Goal: Information Seeking & Learning: Compare options

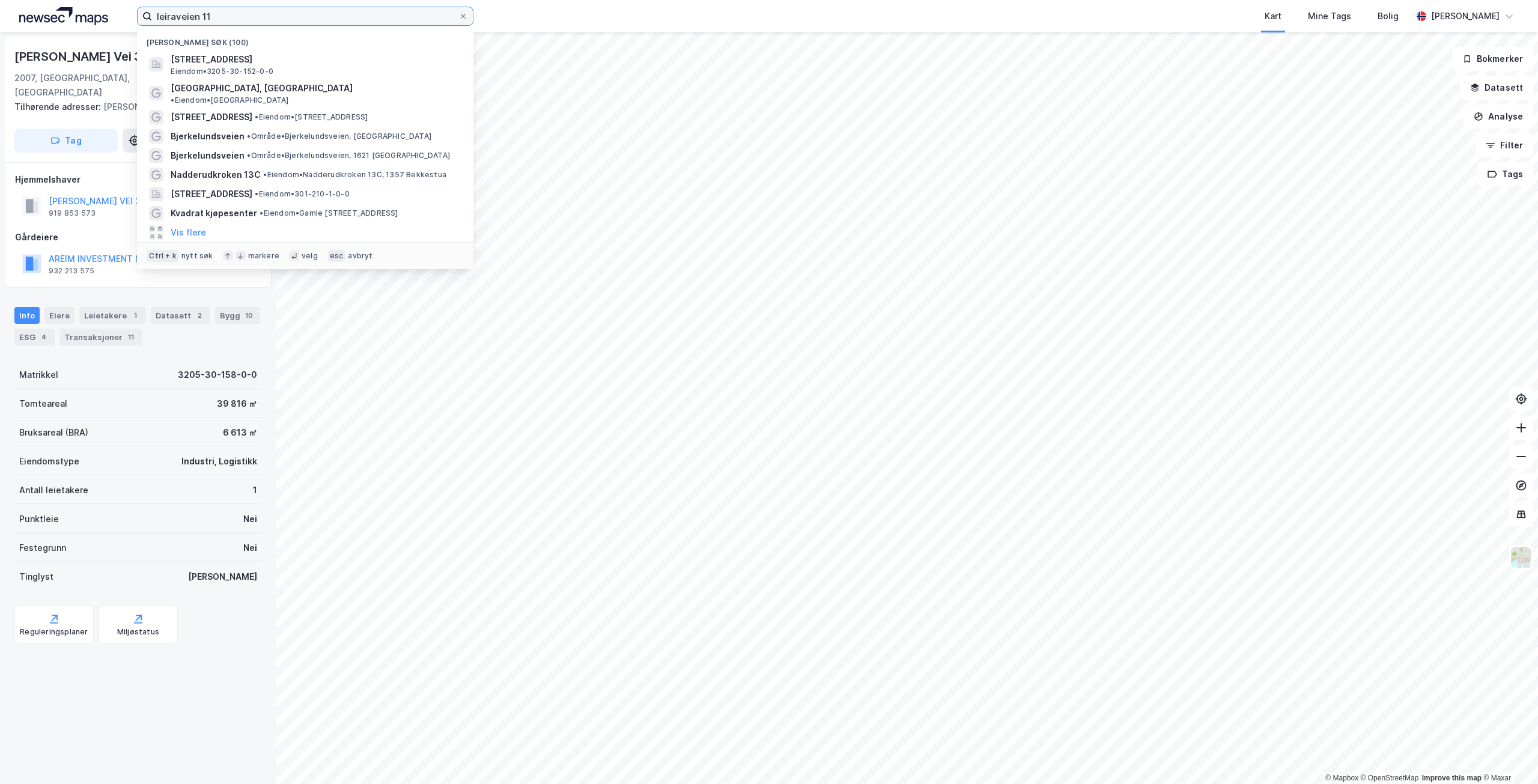
drag, startPoint x: 210, startPoint y: 18, endPoint x: 98, endPoint y: 0, distance: 113.4
click at [102, 3] on div "leiraveien 11 Nylige søk (100) Leiraveien 11, 2000, LILLESTRØM, LILLESTRØM Eien…" at bounding box center [769, 16] width 1538 height 32
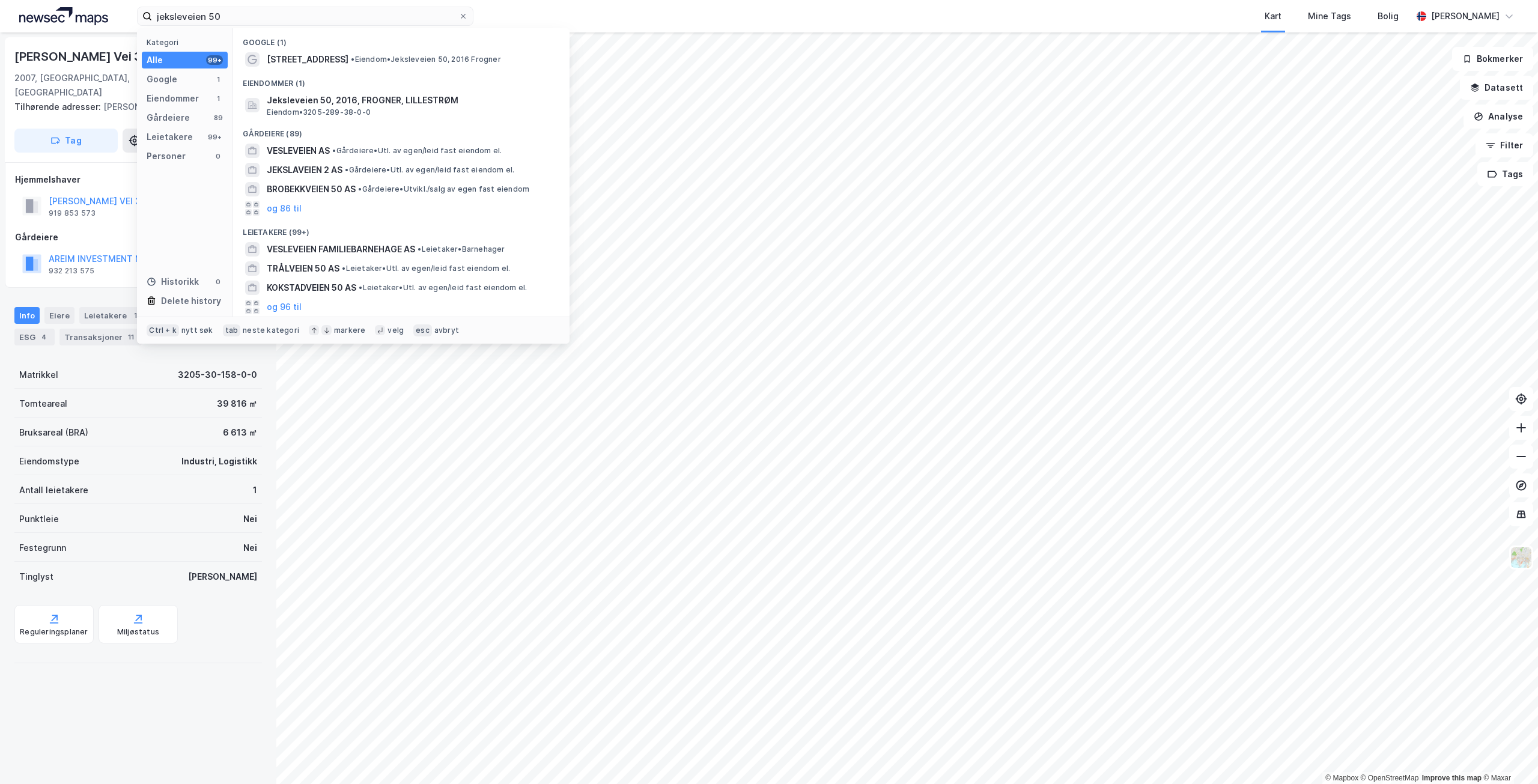
click at [351, 55] on span "•" at bounding box center [352, 59] width 3 height 9
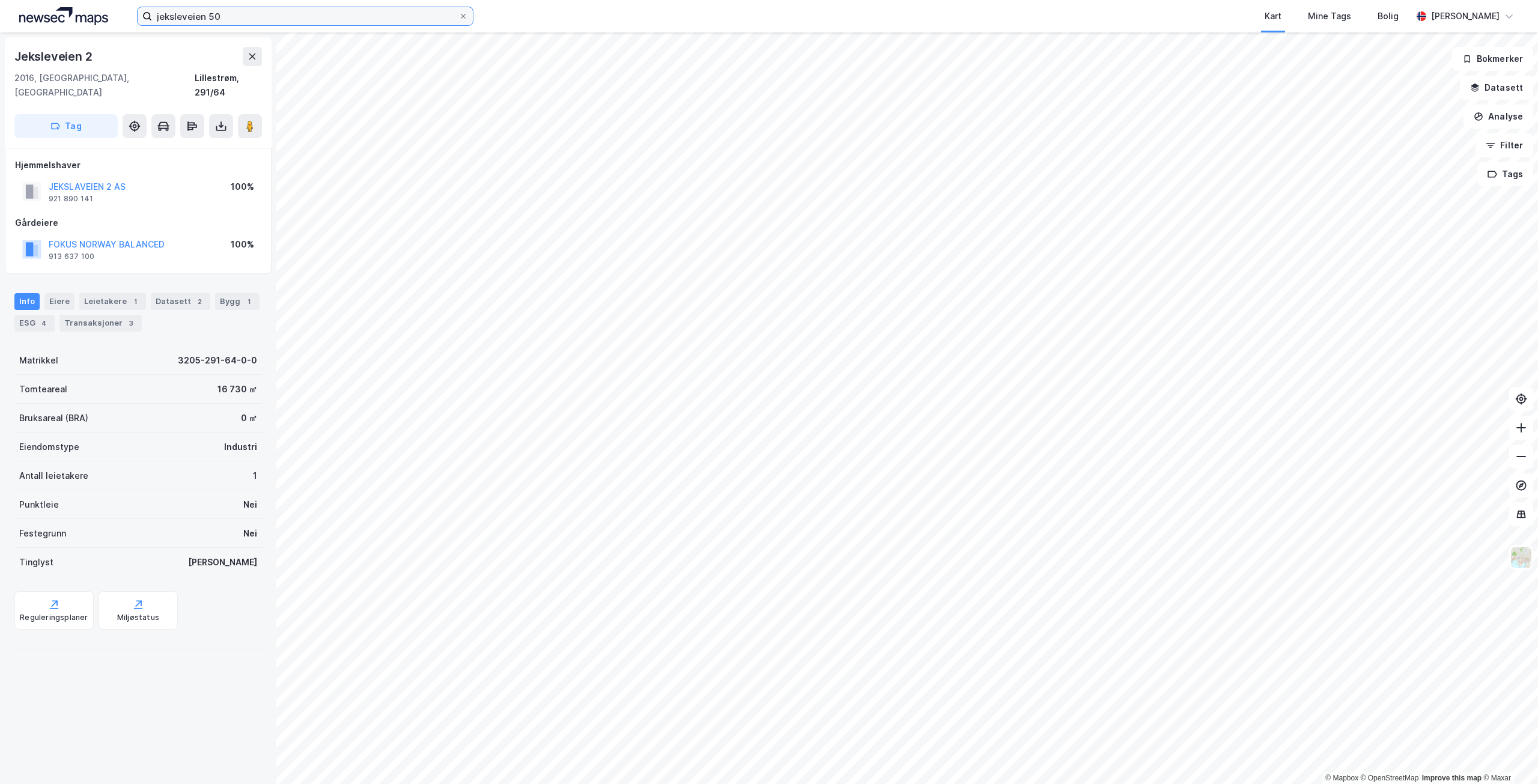
drag, startPoint x: 223, startPoint y: 17, endPoint x: 237, endPoint y: 22, distance: 14.9
click at [223, 17] on input "jeksleveien 50" at bounding box center [305, 16] width 306 height 18
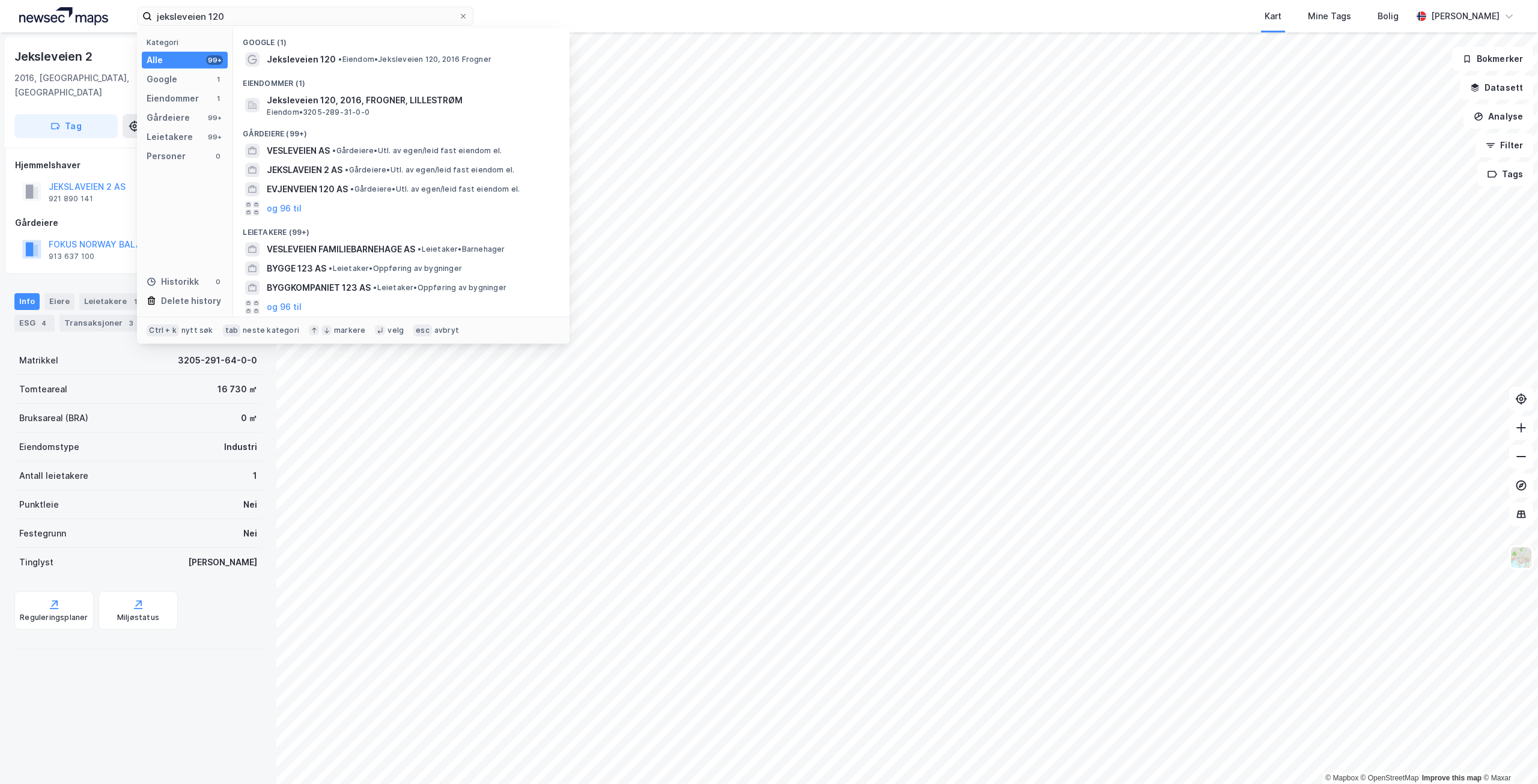
click at [332, 59] on span "Jeksleveien 120" at bounding box center [301, 59] width 69 height 14
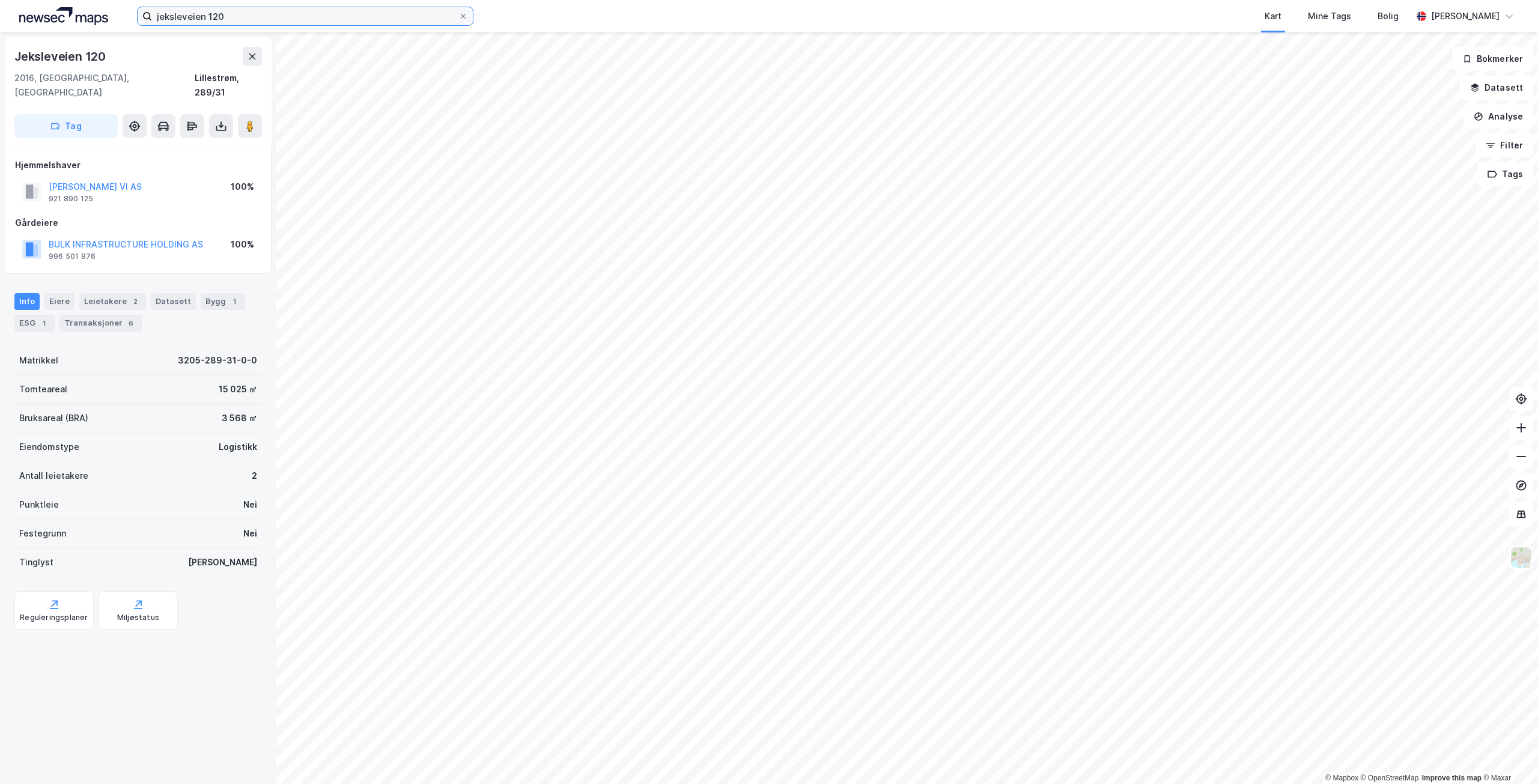
click at [243, 9] on input "jeksleveien 120" at bounding box center [305, 16] width 306 height 18
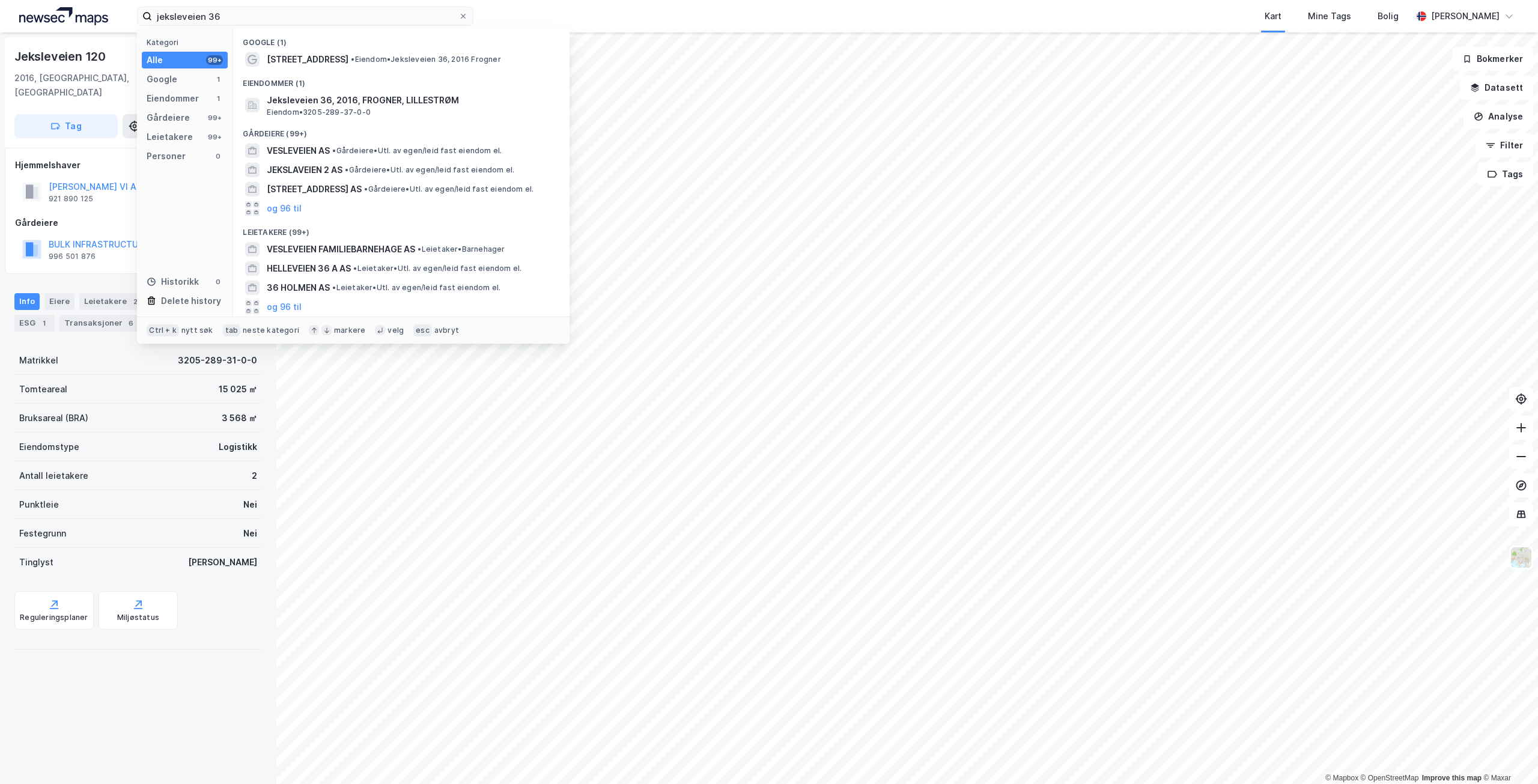
click at [316, 58] on span "[STREET_ADDRESS]" at bounding box center [307, 59] width 81 height 14
click at [236, 15] on input "jeksleveien 36" at bounding box center [305, 16] width 306 height 18
click at [300, 52] on span "Jeksleveien 100" at bounding box center [302, 59] width 70 height 14
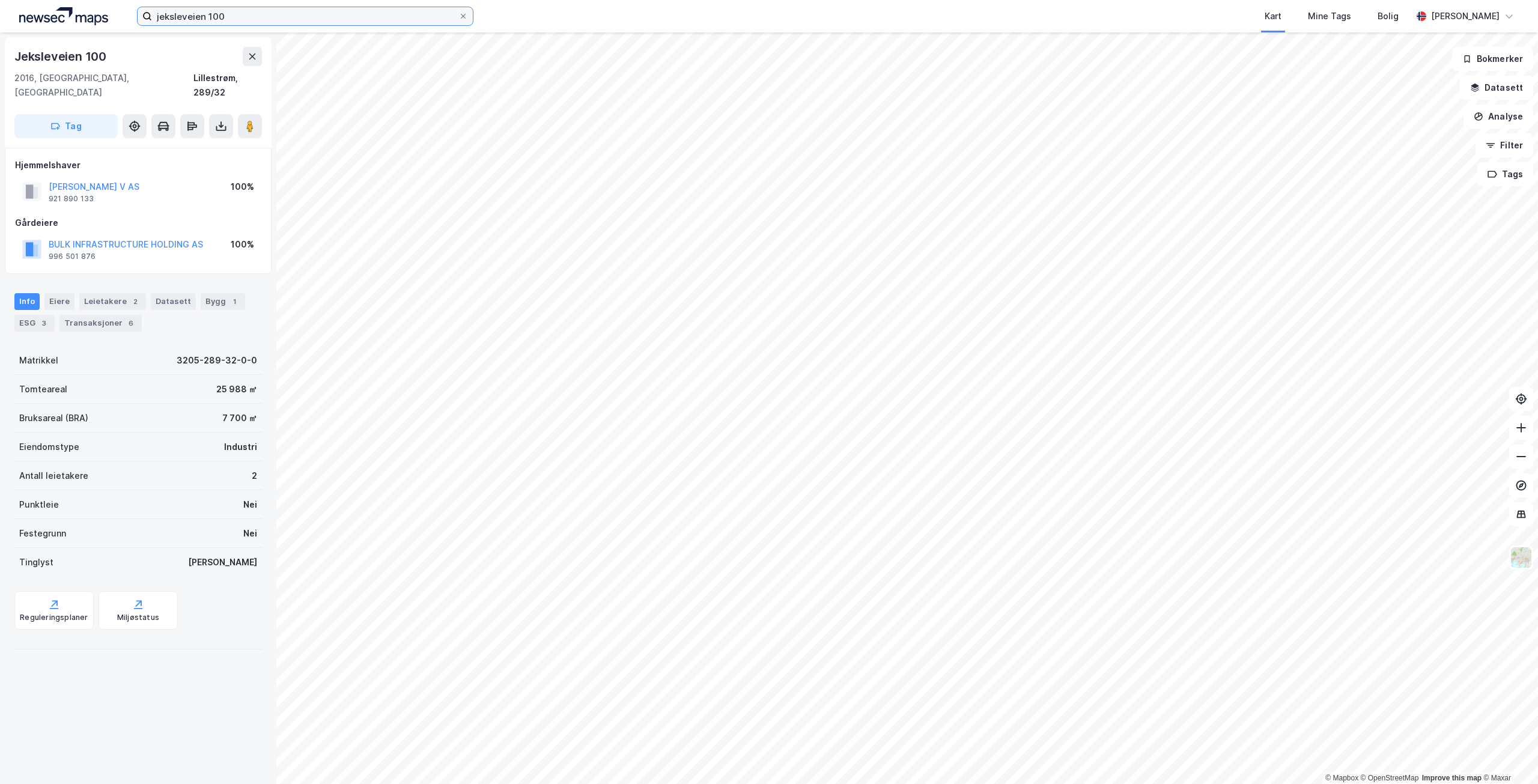
click at [238, 19] on input "jeksleveien 100" at bounding box center [305, 16] width 306 height 18
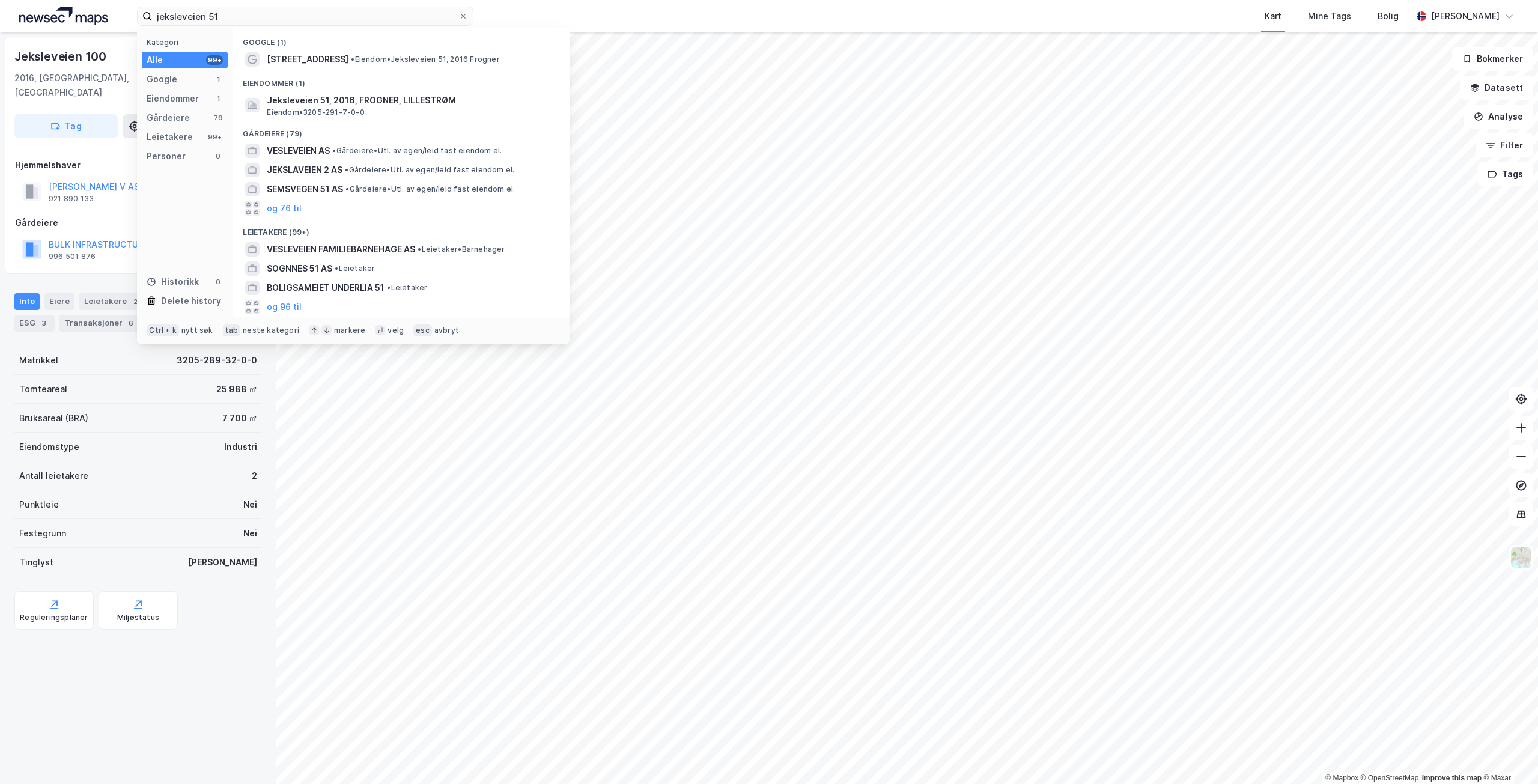
click at [287, 62] on span "[STREET_ADDRESS]" at bounding box center [307, 59] width 81 height 14
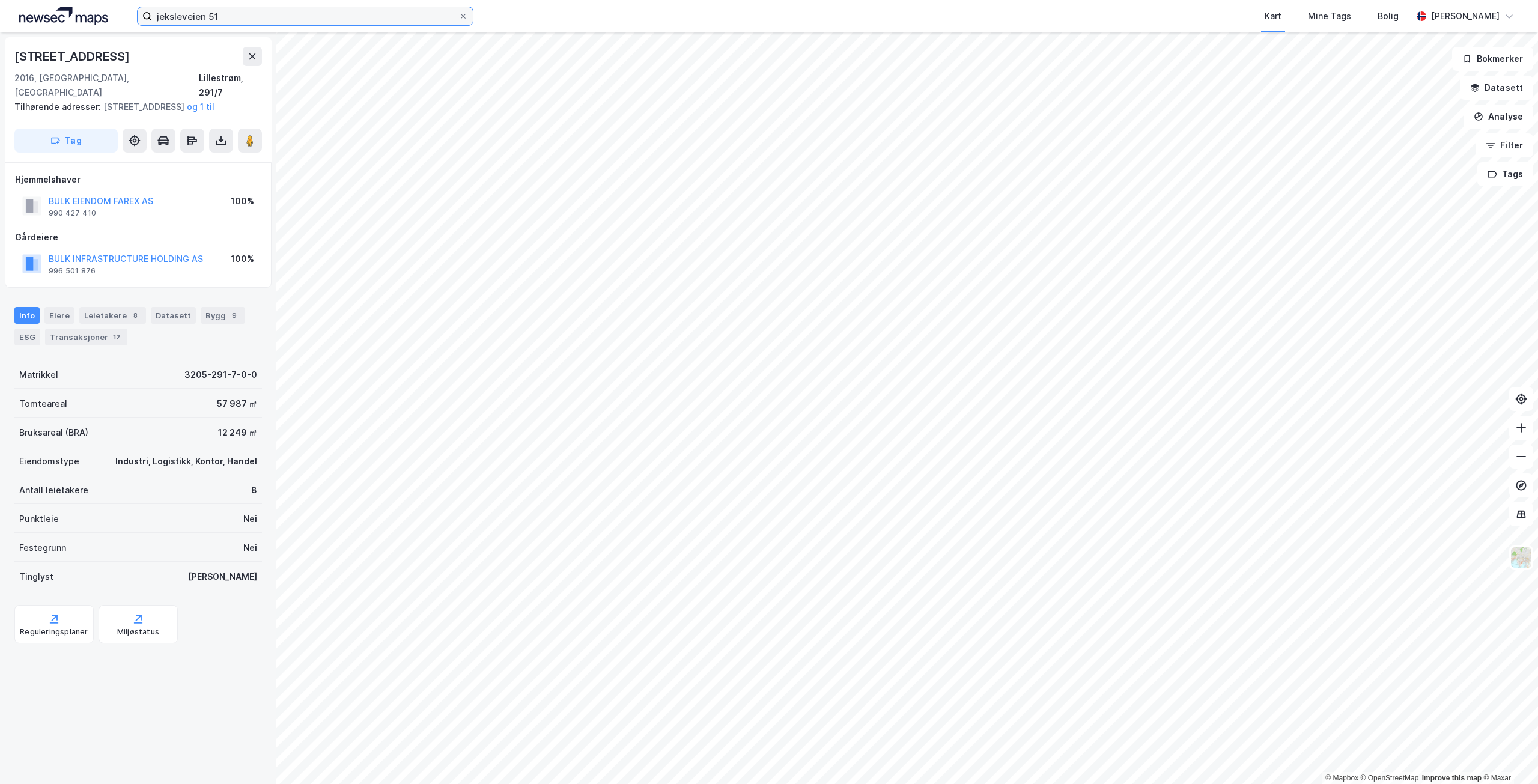
click at [232, 20] on input "jeksleveien 51" at bounding box center [305, 16] width 306 height 18
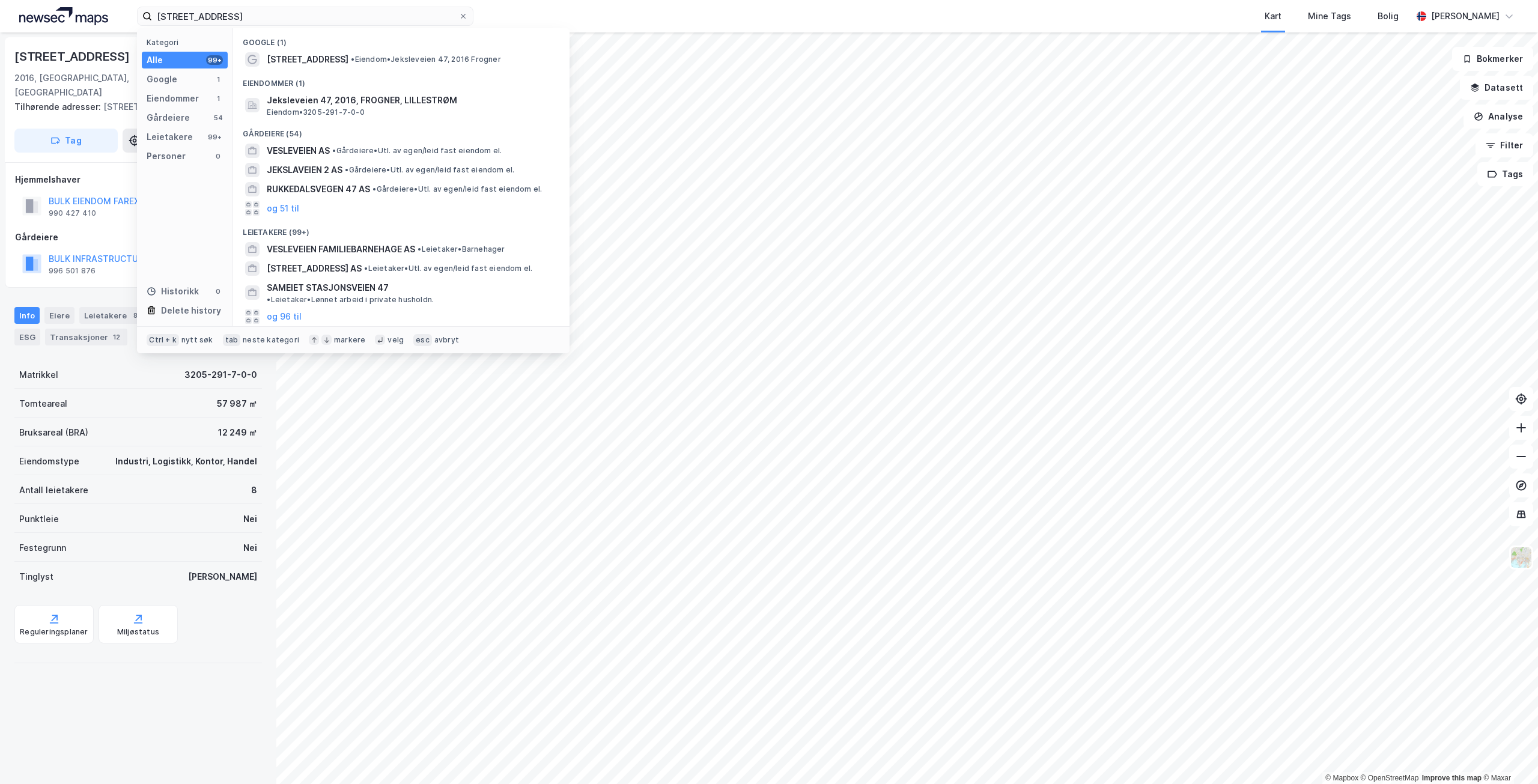
click at [361, 59] on span "• Eiendom • Jeksleveien 47, 2016 Frogner" at bounding box center [425, 59] width 149 height 9
click at [255, 19] on input "[STREET_ADDRESS]" at bounding box center [305, 16] width 306 height 18
click at [298, 57] on span "Jeksleveien 59" at bounding box center [299, 59] width 65 height 14
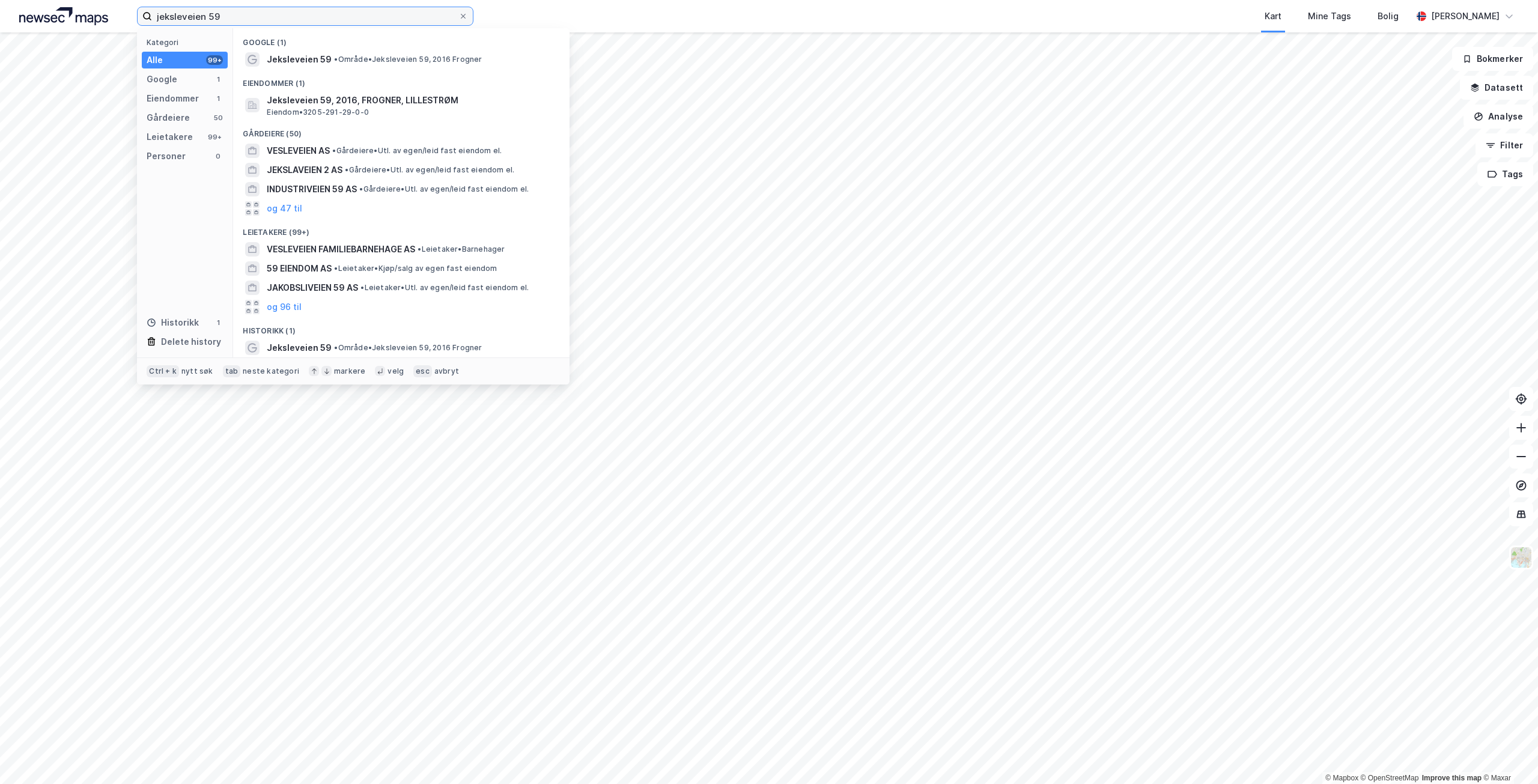
drag, startPoint x: 228, startPoint y: 17, endPoint x: 83, endPoint y: 5, distance: 145.5
click at [89, 6] on div "jeksleveien 59 Kategori Alle 99+ Google 1 Eiendommer 1 Gårdeiere 50 Leietakere …" at bounding box center [769, 16] width 1538 height 32
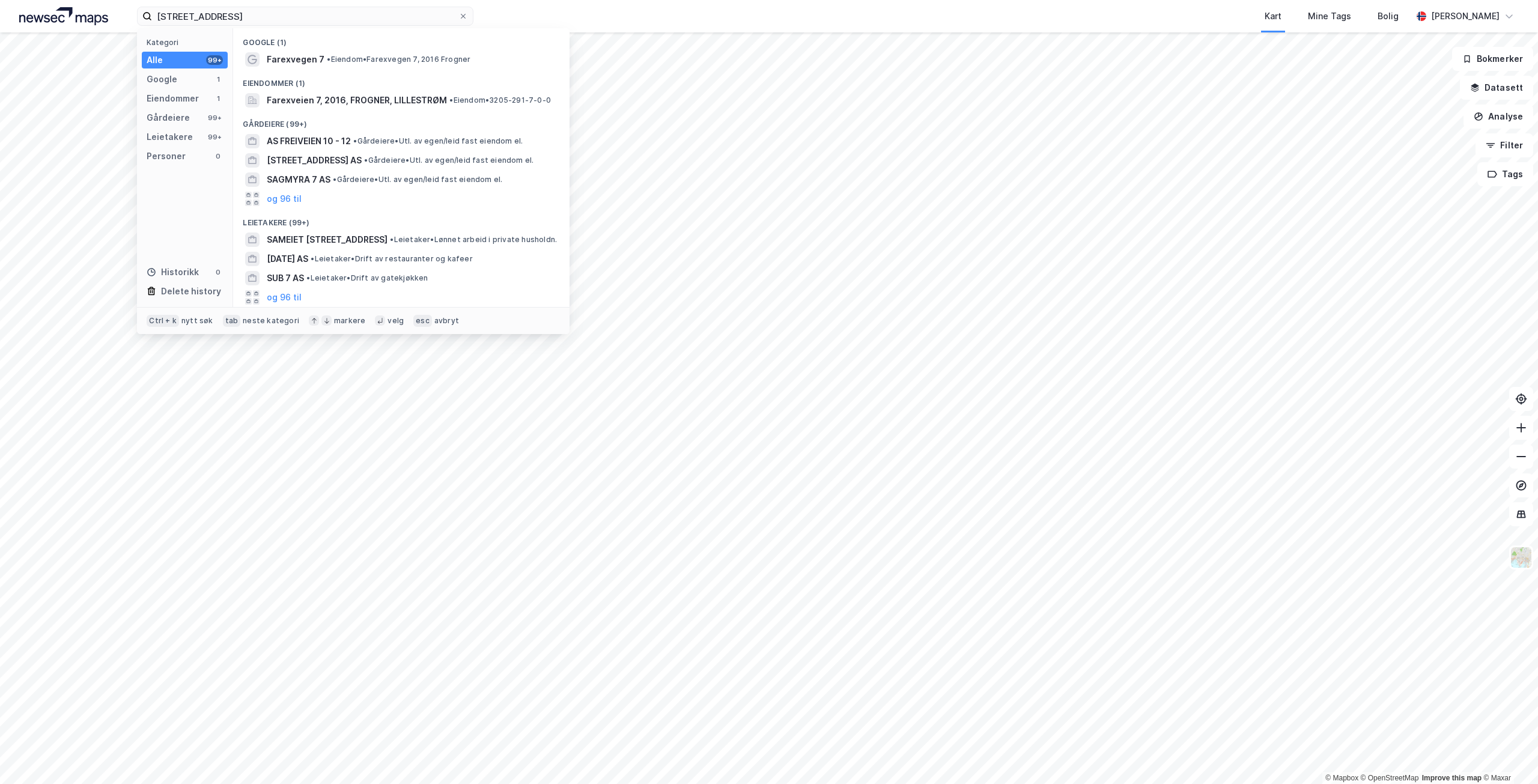
click at [335, 61] on span "• Eiendom • Farexvegen 7, 2016 Frogner" at bounding box center [398, 59] width 143 height 9
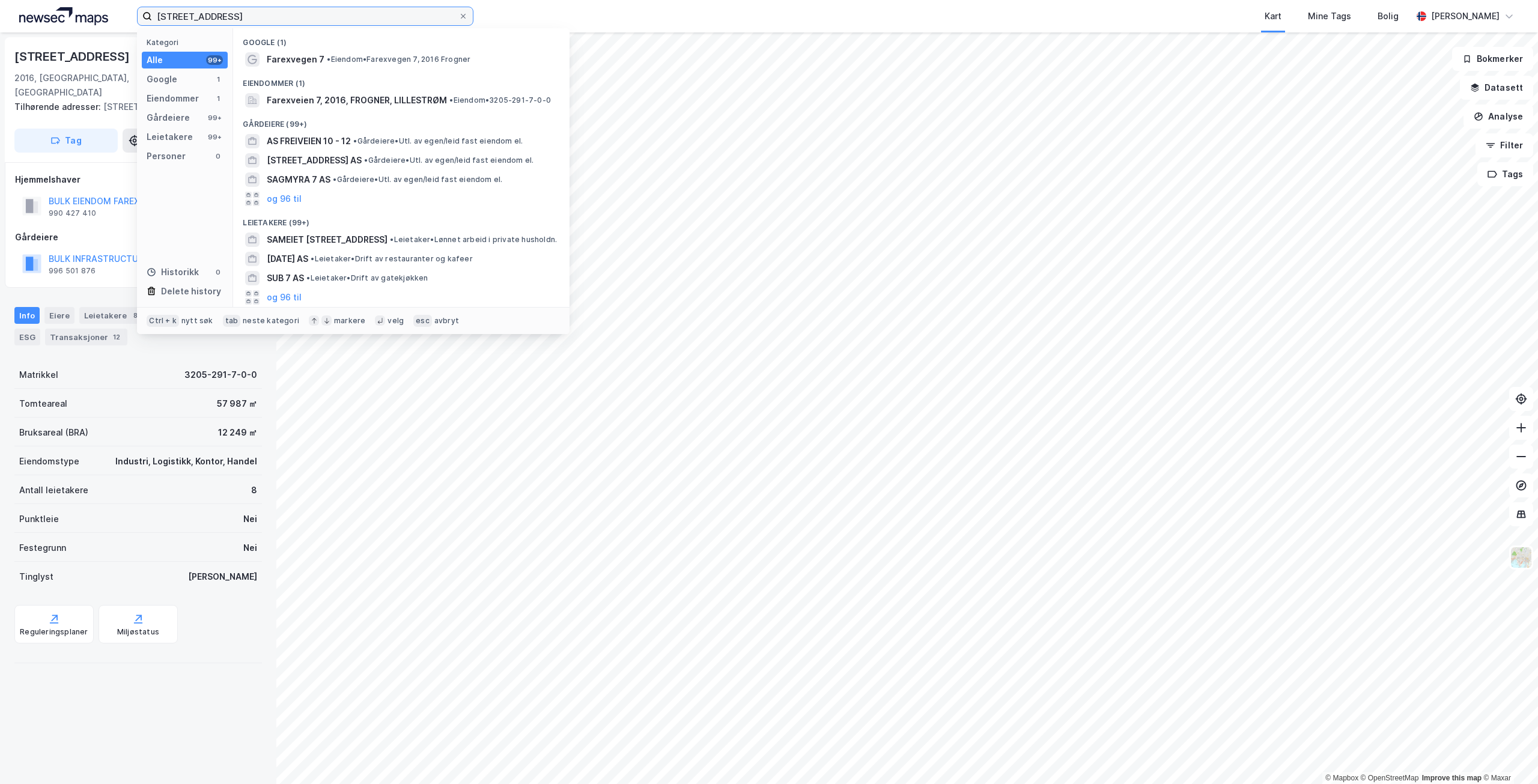
click at [230, 13] on input "[STREET_ADDRESS]" at bounding box center [305, 16] width 306 height 18
click at [272, 57] on span "Farexvegen 7" at bounding box center [295, 59] width 58 height 14
drag, startPoint x: 193, startPoint y: 7, endPoint x: 153, endPoint y: 7, distance: 40.0
click at [153, 7] on label "[STREET_ADDRESS]" at bounding box center [306, 16] width 337 height 20
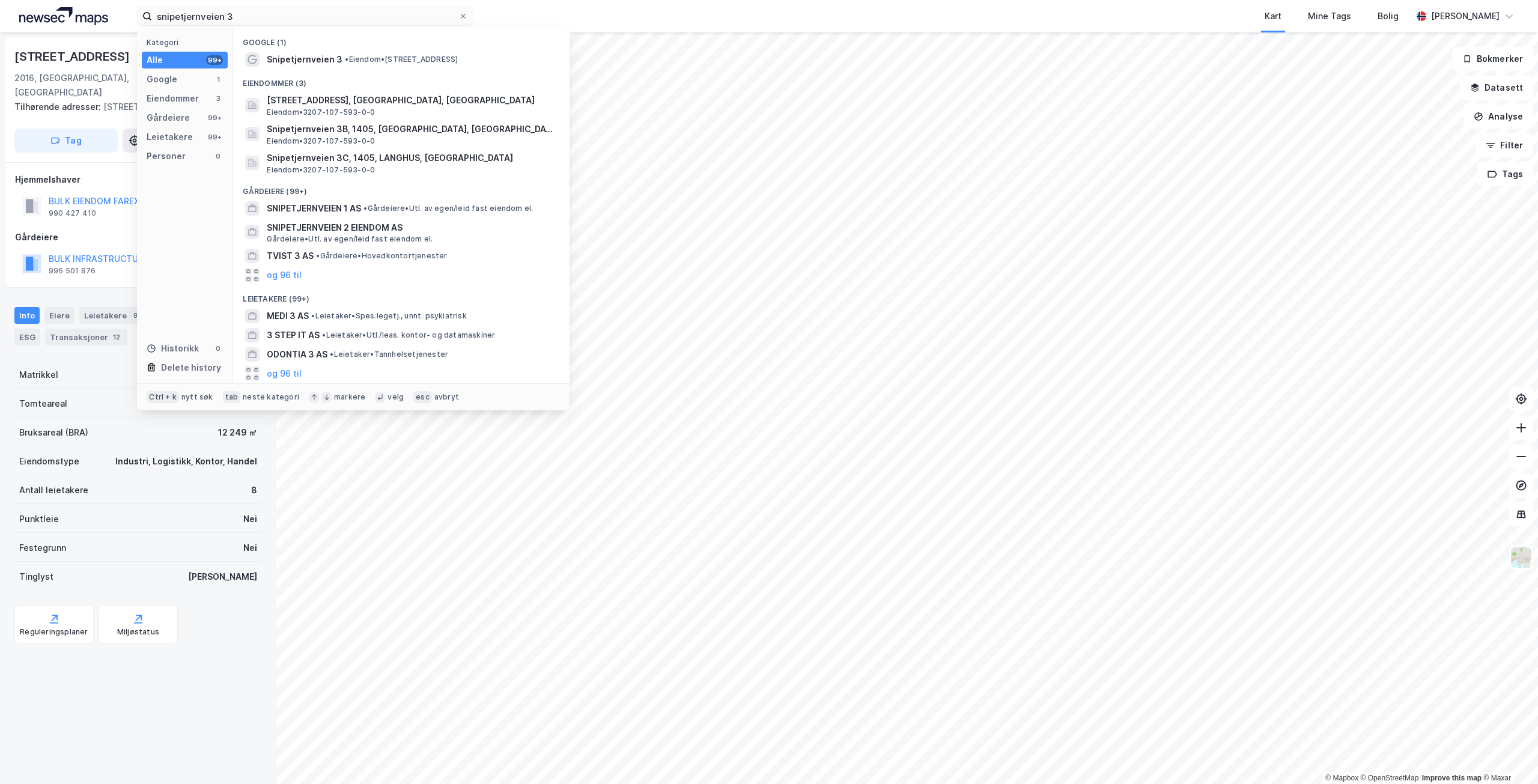
click at [314, 55] on span "Snipetjernveien 3" at bounding box center [304, 59] width 75 height 14
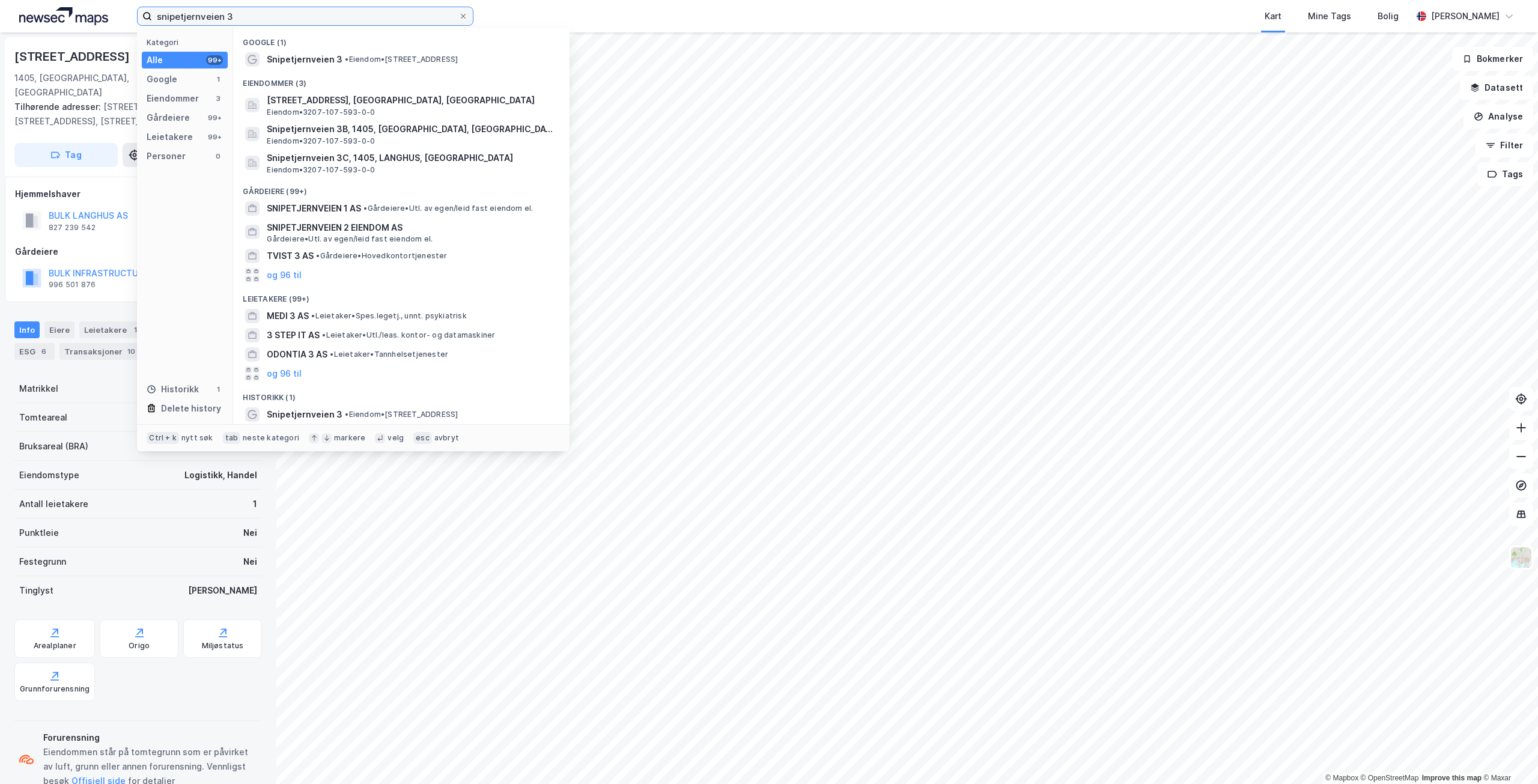
click at [271, 20] on input "snipetjernveien 3" at bounding box center [305, 16] width 306 height 18
click at [306, 57] on span "Snipetjernveien 3" at bounding box center [304, 59] width 75 height 14
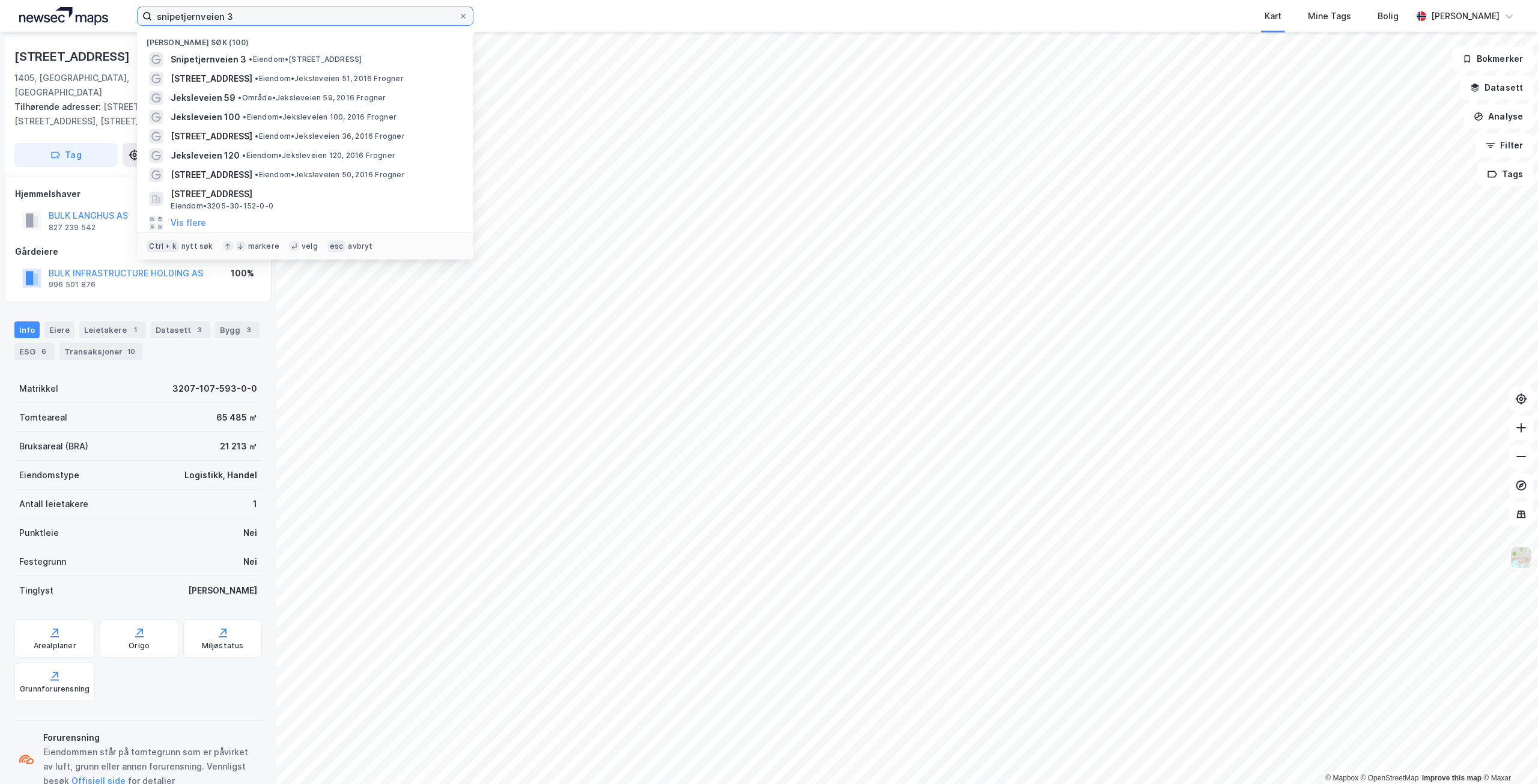
drag, startPoint x: 247, startPoint y: 20, endPoint x: 234, endPoint y: 11, distance: 15.8
click at [246, 20] on input "snipetjernveien 3" at bounding box center [305, 16] width 306 height 18
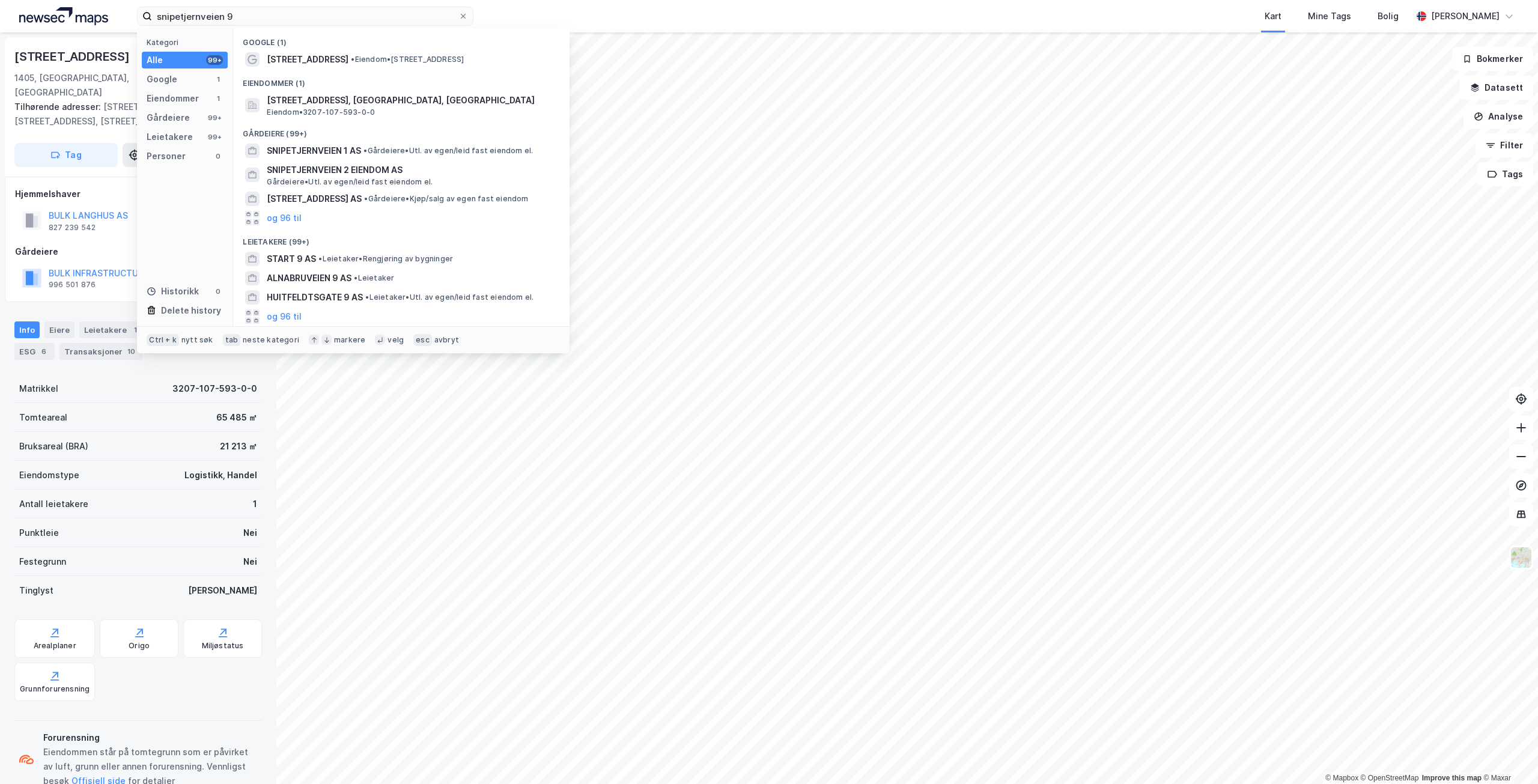
click at [300, 59] on span "[STREET_ADDRESS]" at bounding box center [307, 59] width 81 height 14
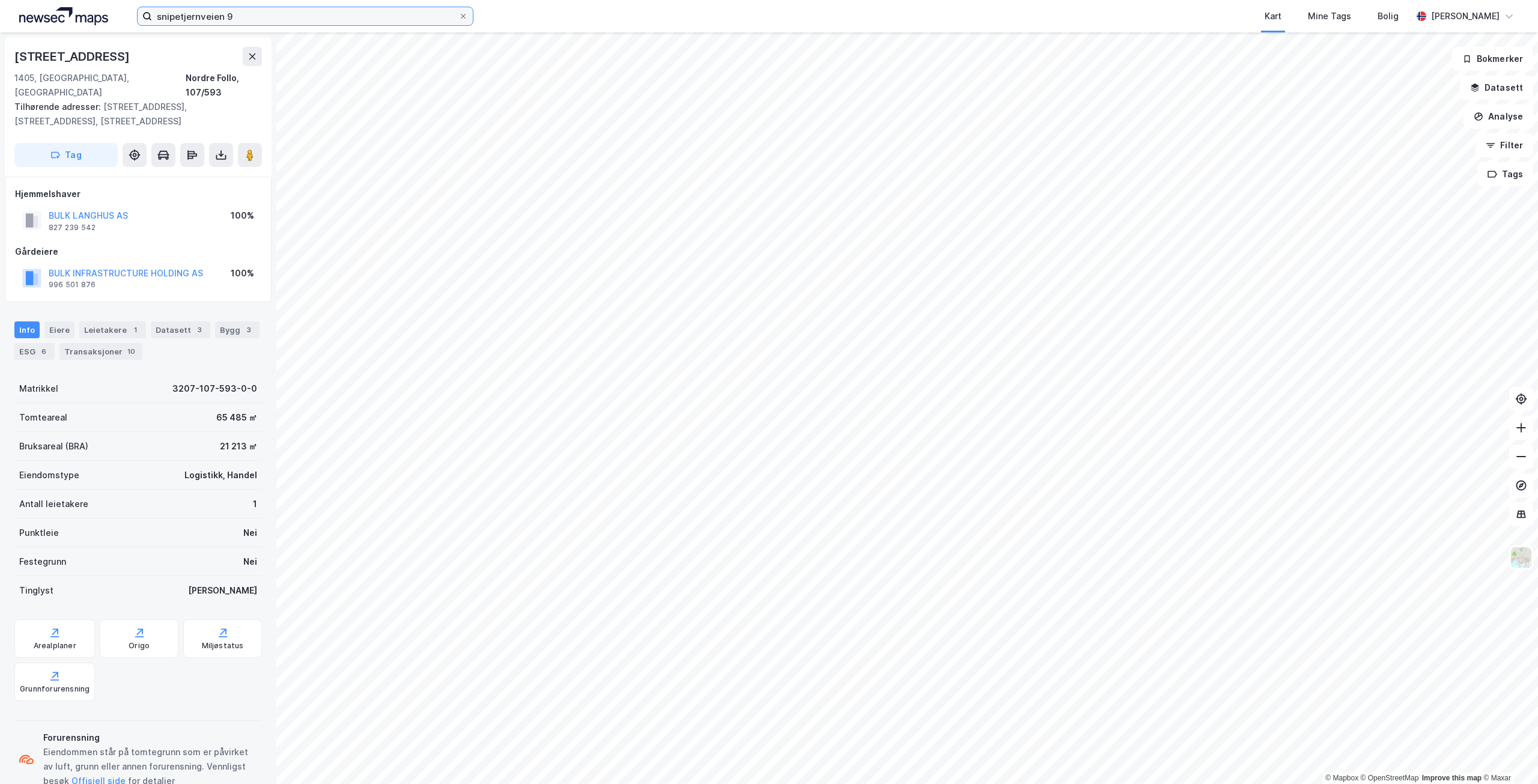
click at [244, 16] on input "snipetjernveien 9" at bounding box center [305, 16] width 306 height 18
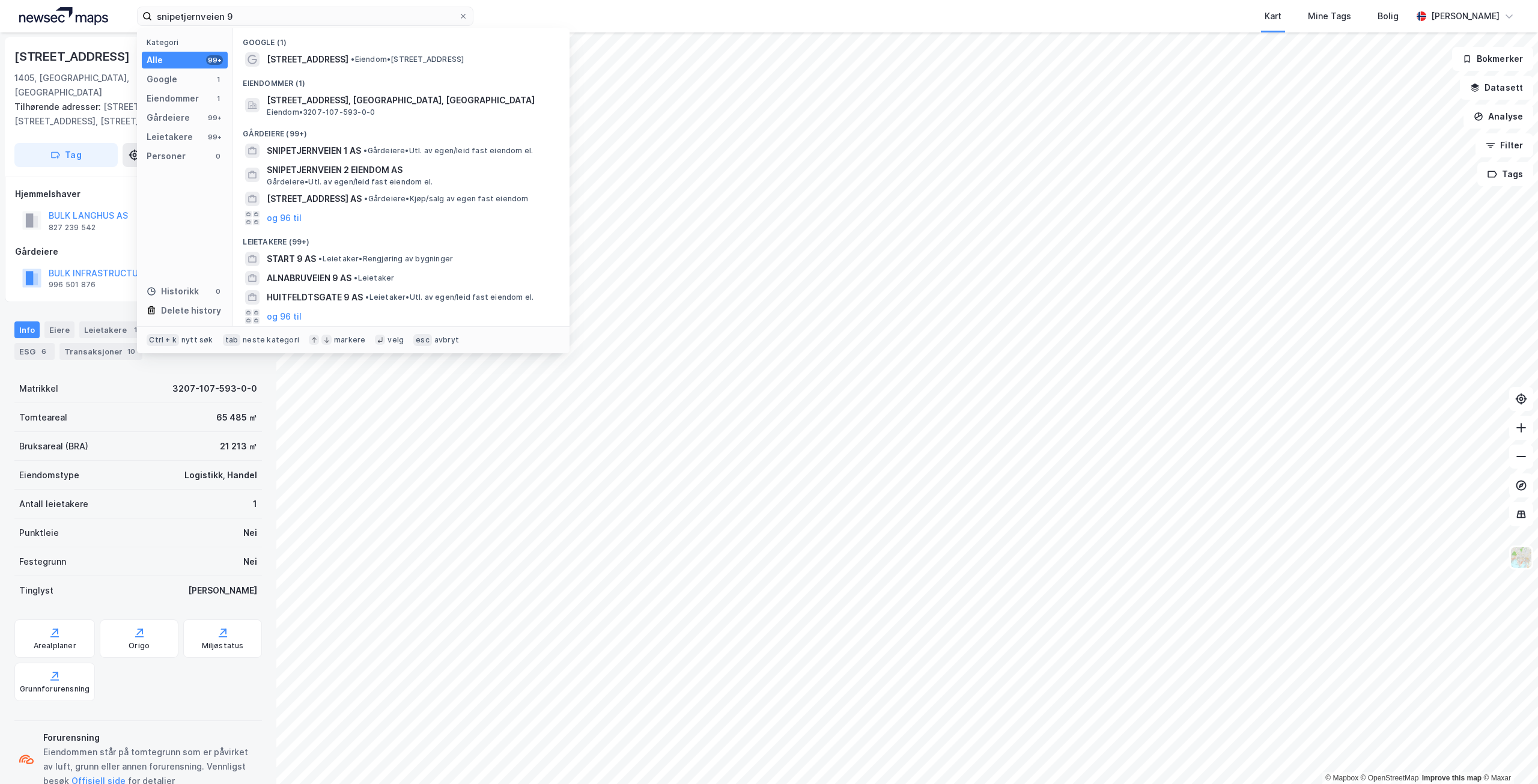
click at [363, 59] on span "• Eiendom • [STREET_ADDRESS]" at bounding box center [407, 59] width 113 height 9
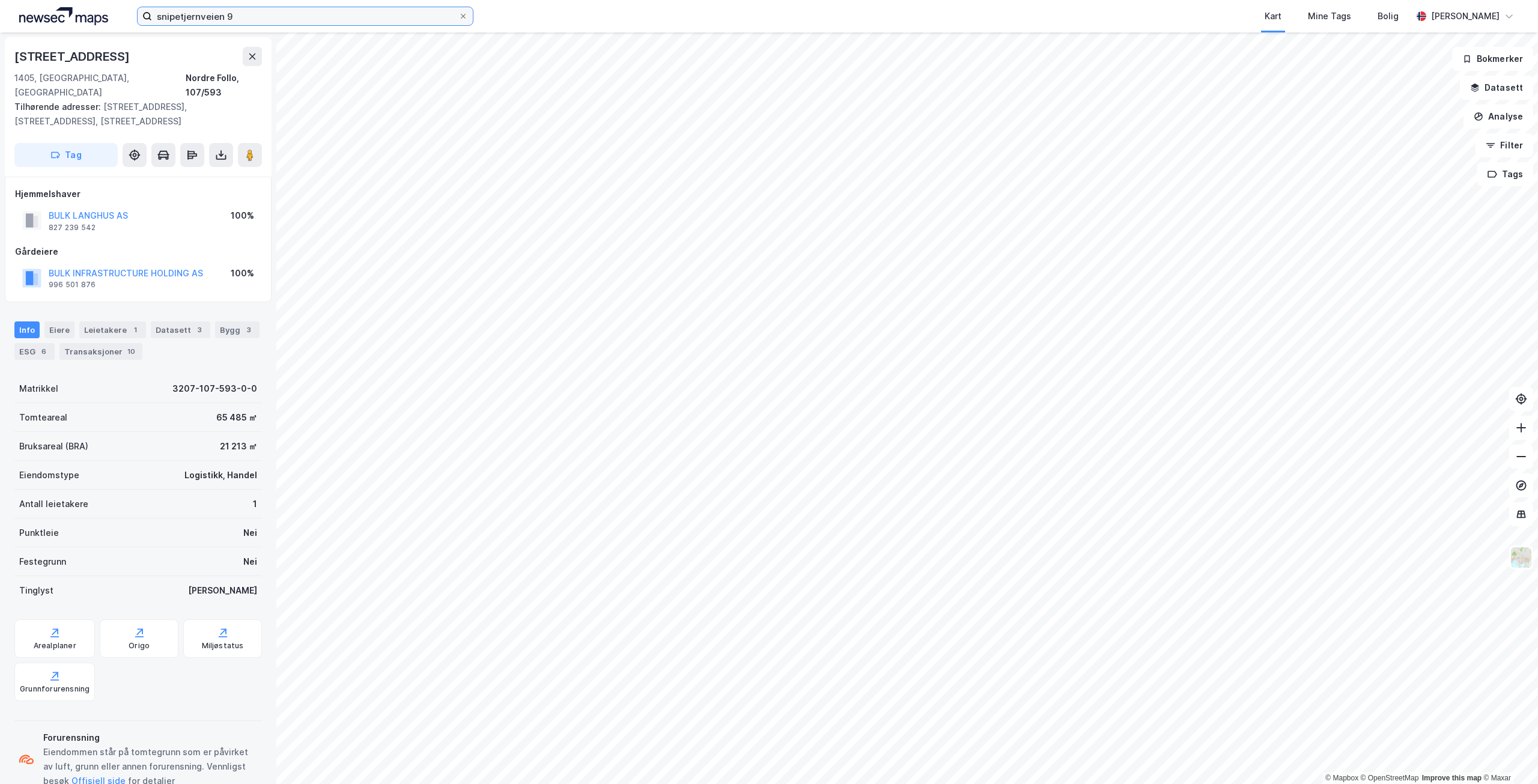
click at [238, 15] on input "snipetjernveien 9" at bounding box center [305, 16] width 306 height 18
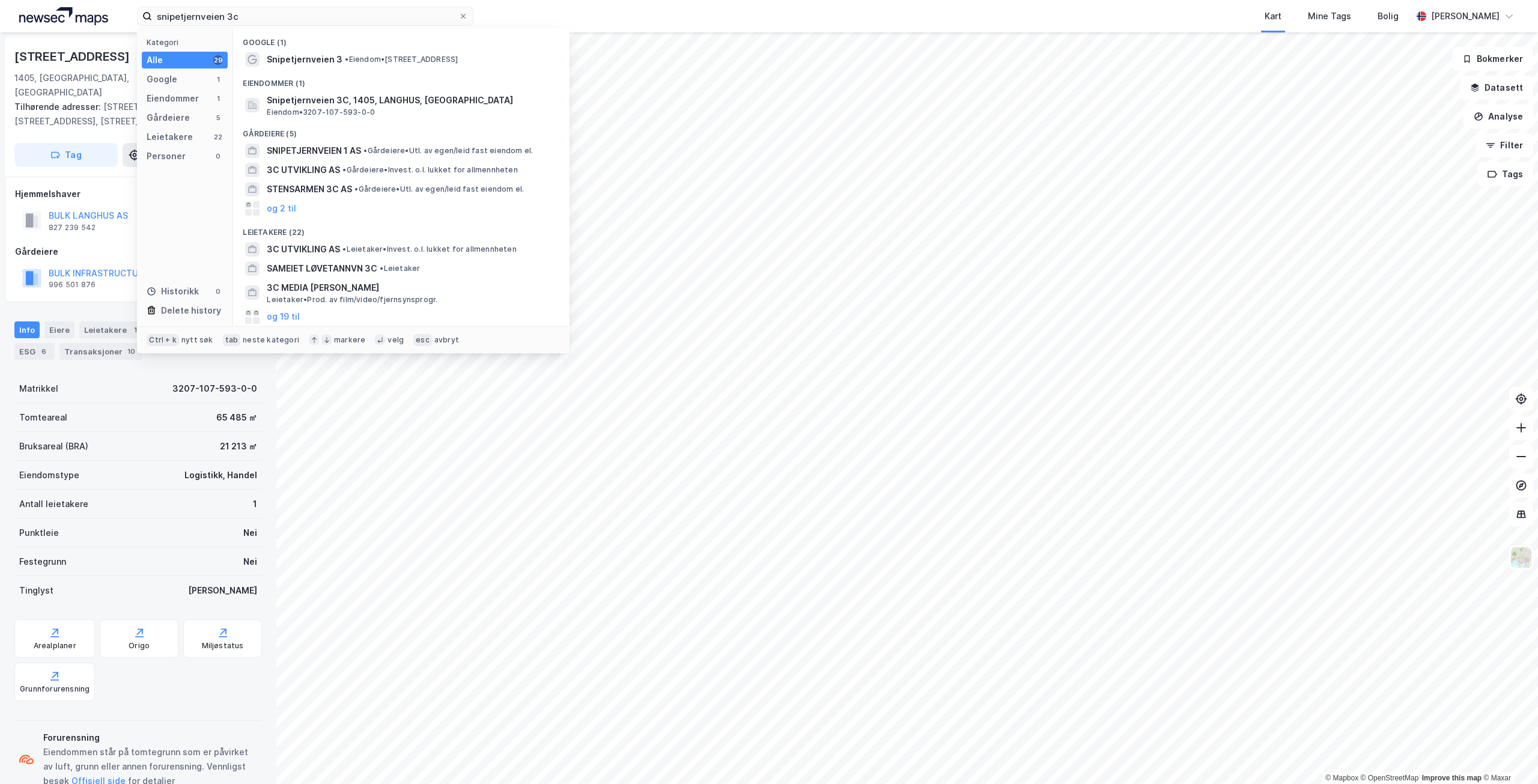
click at [332, 63] on span "Snipetjernveien 3" at bounding box center [304, 59] width 75 height 14
drag, startPoint x: 267, startPoint y: 17, endPoint x: 109, endPoint y: 25, distance: 158.2
click at [110, 25] on div "snipetjernveien 3c Kategori Alle 29 Google 1 Eiendommer 1 Gårdeiere 5 Leietaker…" at bounding box center [769, 16] width 1538 height 32
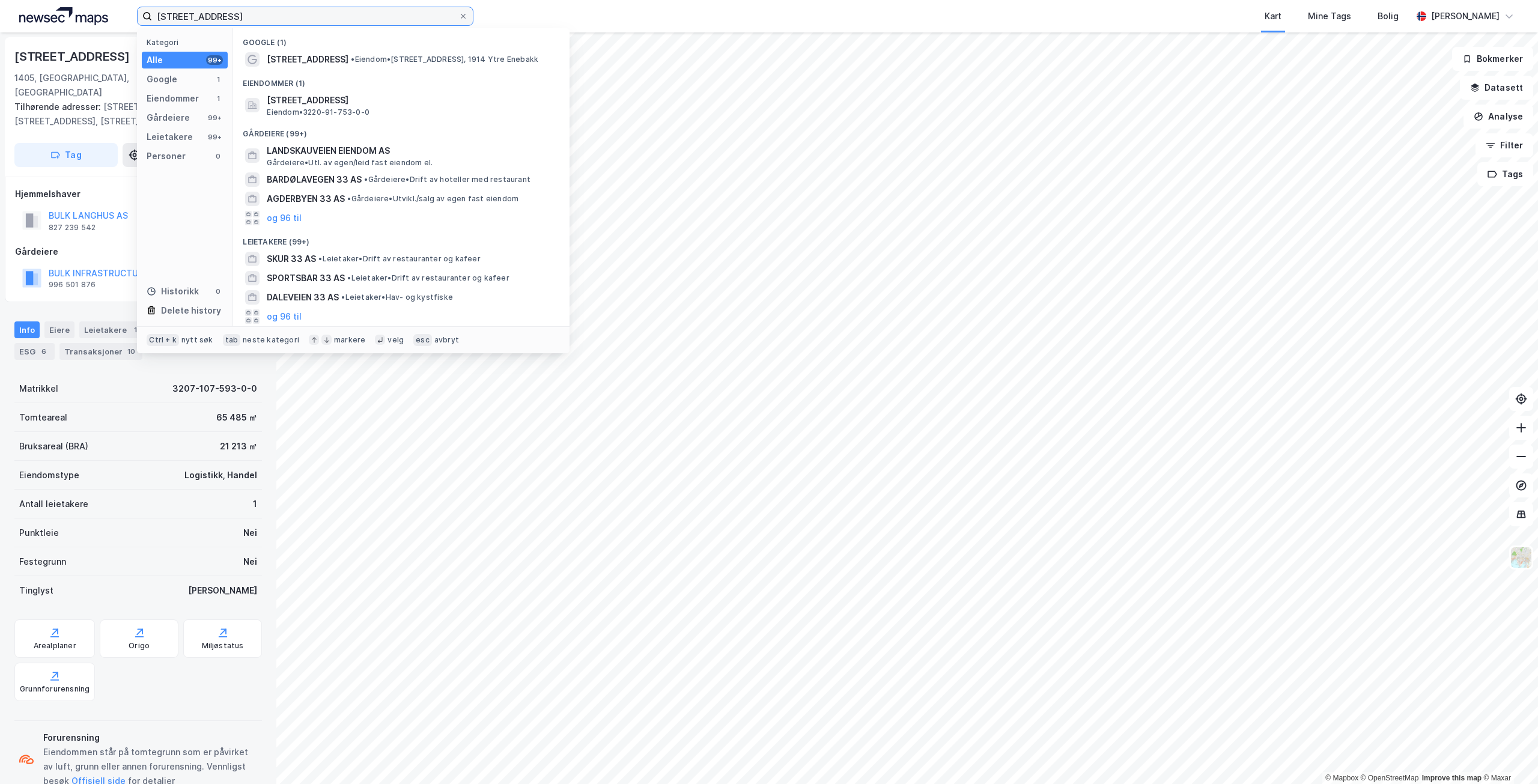
type input "[STREET_ADDRESS]"
click at [374, 61] on span "• Eiendom • [STREET_ADDRESS], 1914 Ytre Enebakk" at bounding box center [444, 59] width 188 height 9
